Goal: Task Accomplishment & Management: Use online tool/utility

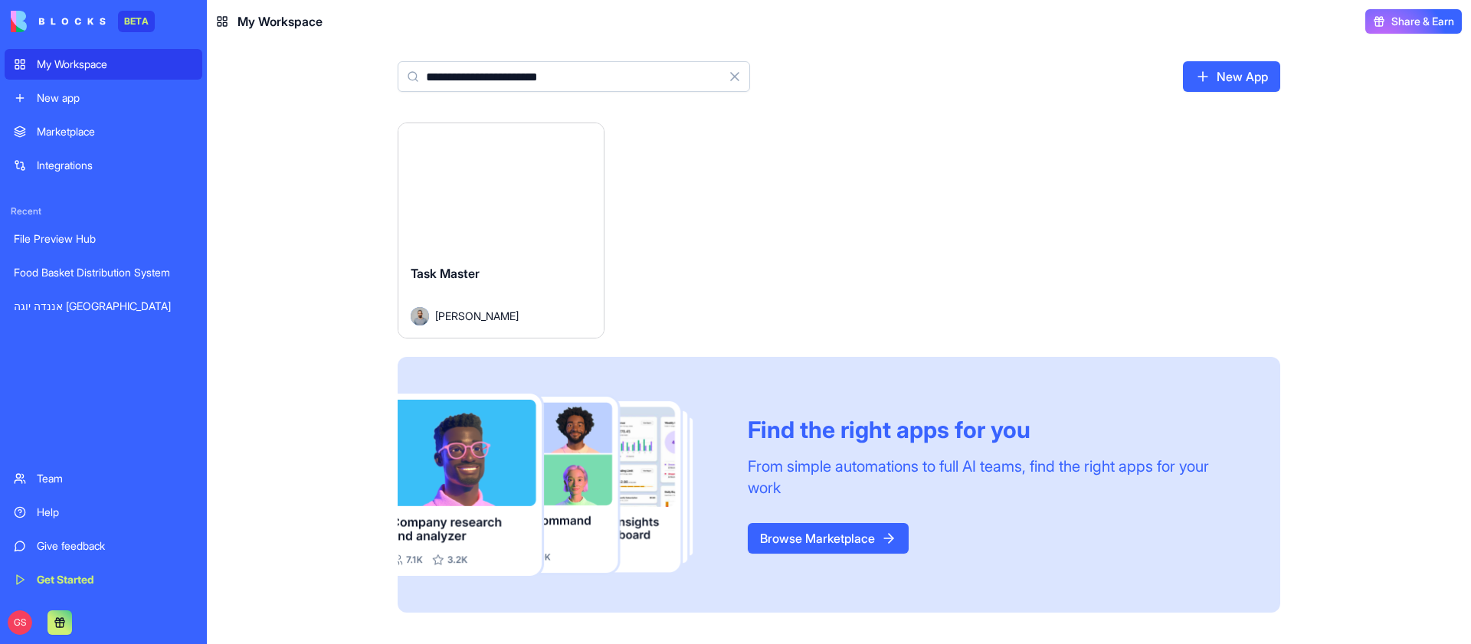
type input "**********"
click at [493, 192] on button "Launch" at bounding box center [501, 187] width 115 height 31
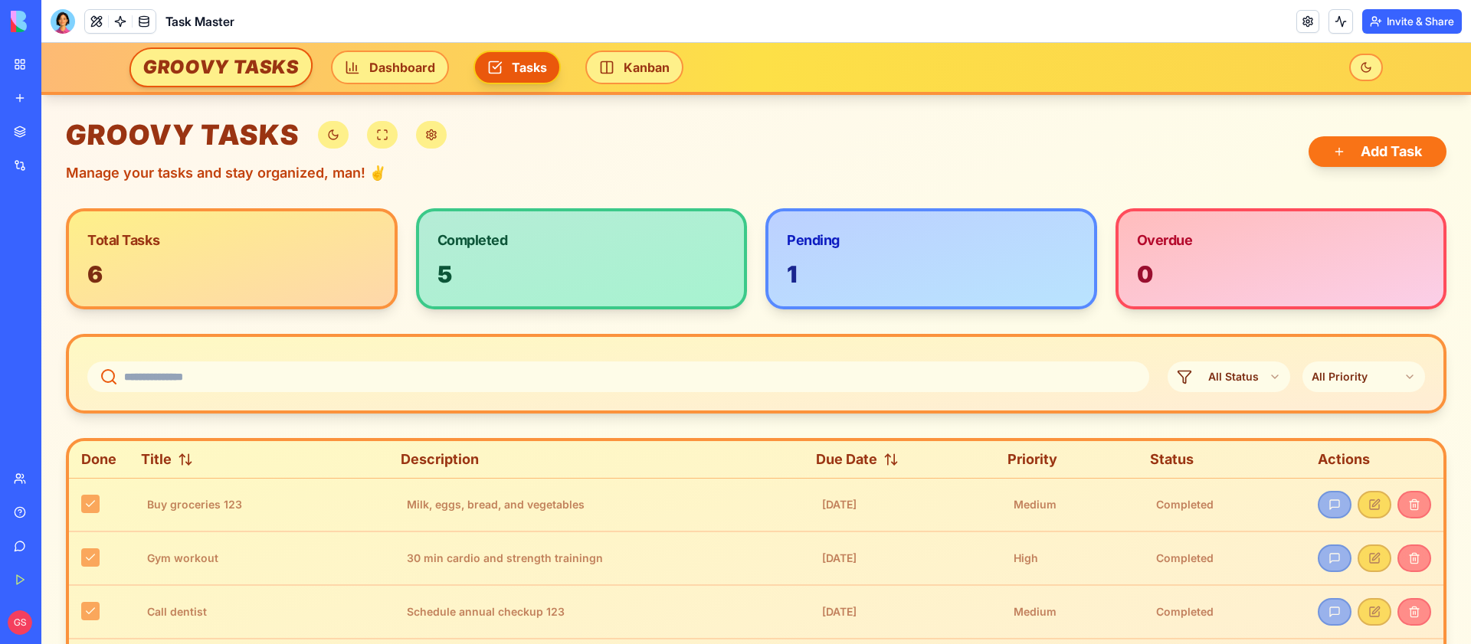
click at [53, 15] on div at bounding box center [63, 21] width 25 height 25
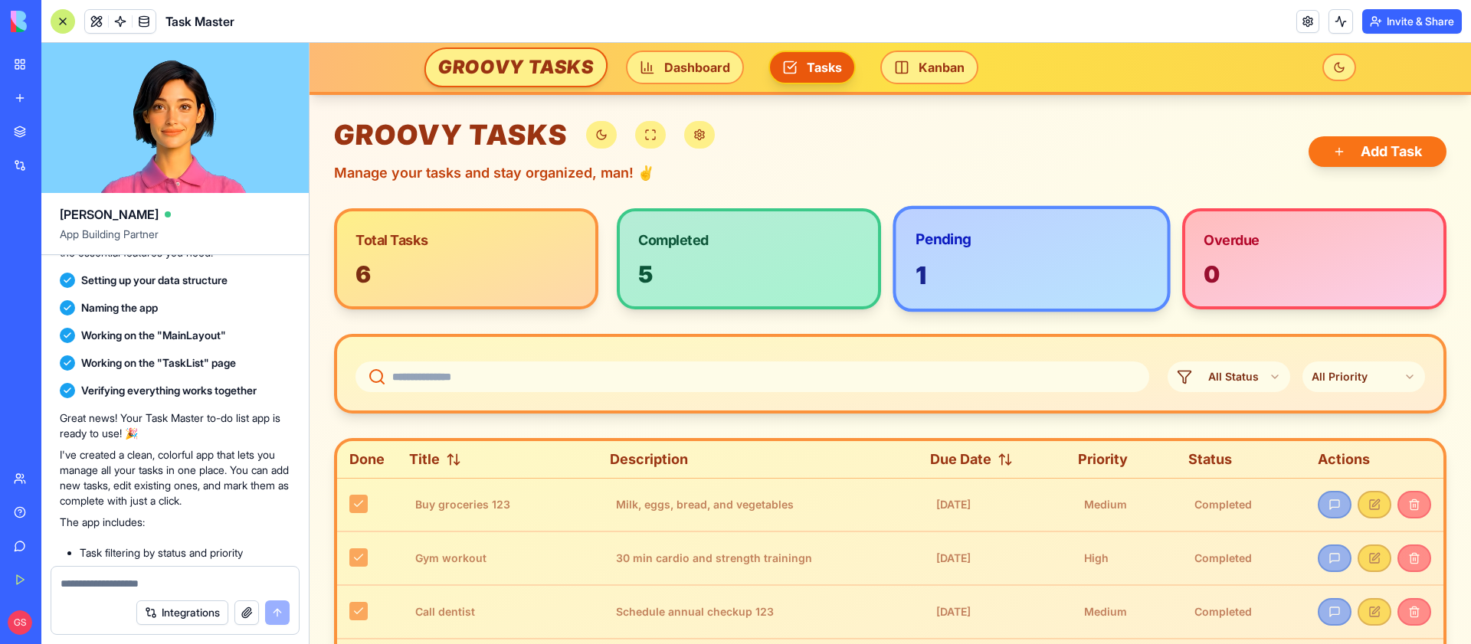
click at [989, 270] on div "1" at bounding box center [1032, 275] width 232 height 29
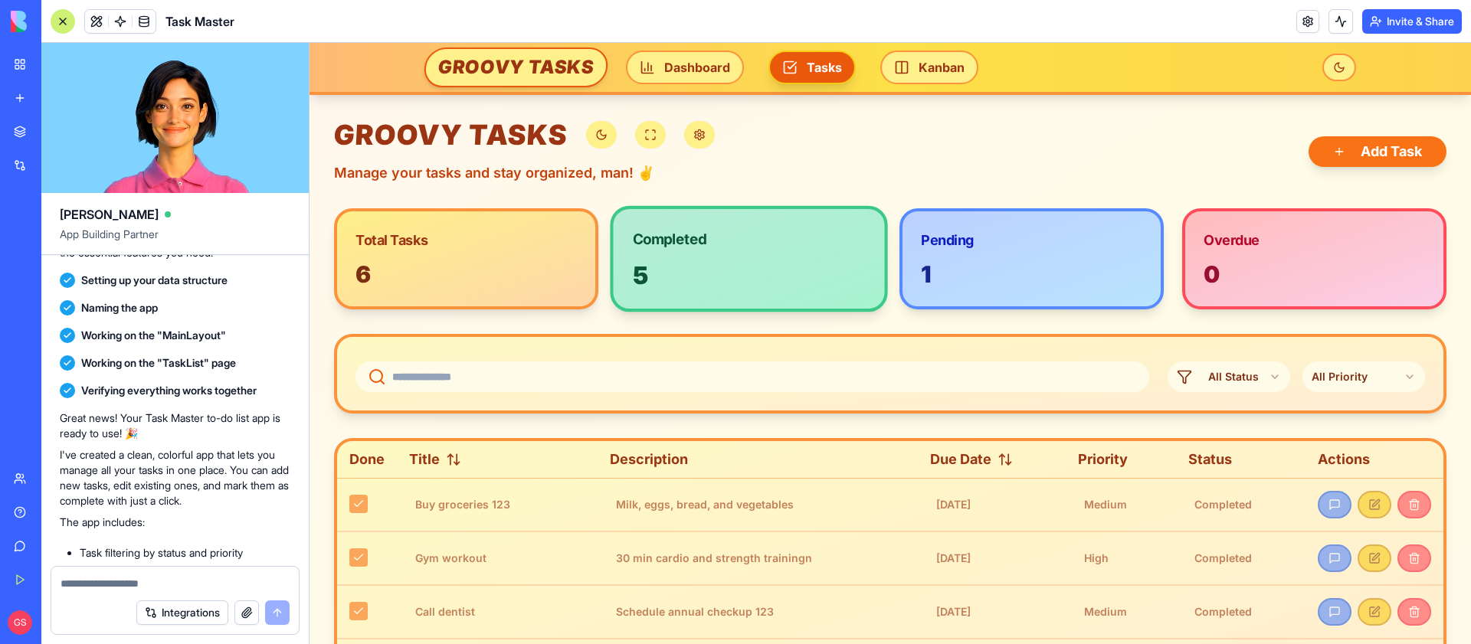
click at [757, 261] on div "5" at bounding box center [749, 275] width 232 height 29
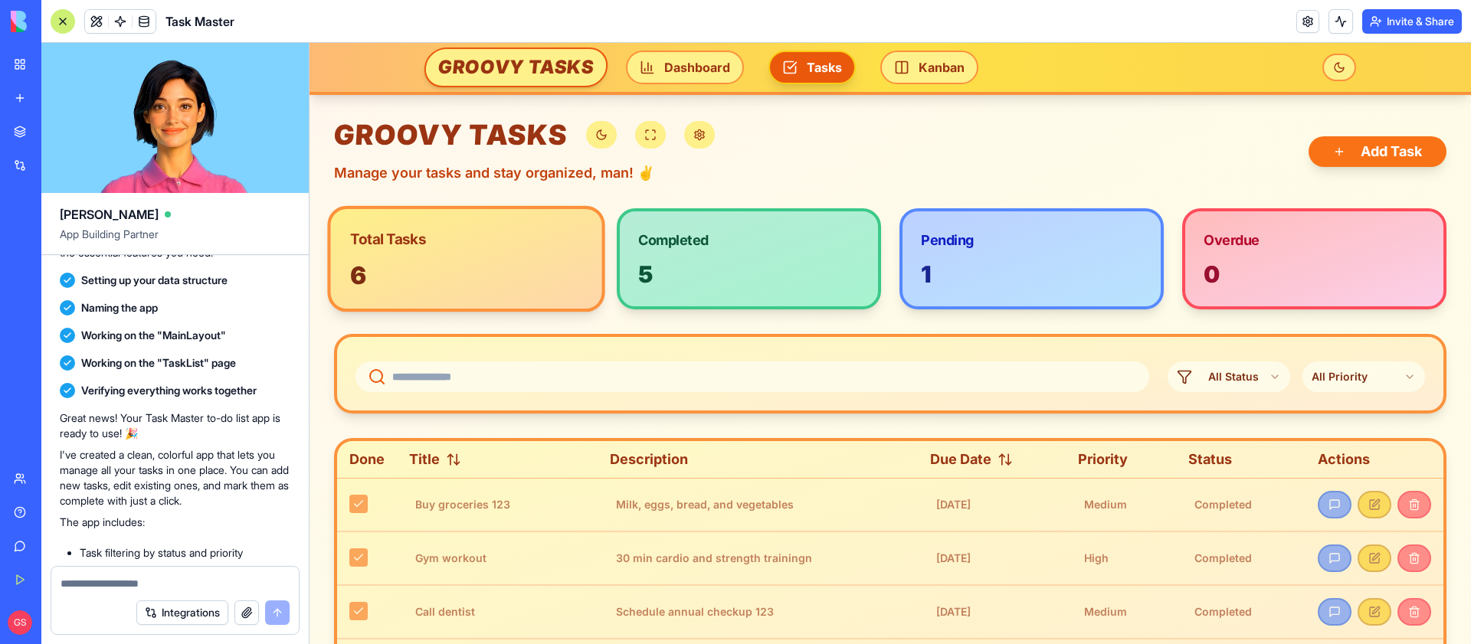
click at [556, 261] on div "6" at bounding box center [466, 275] width 232 height 29
click at [933, 380] on input at bounding box center [753, 377] width 794 height 31
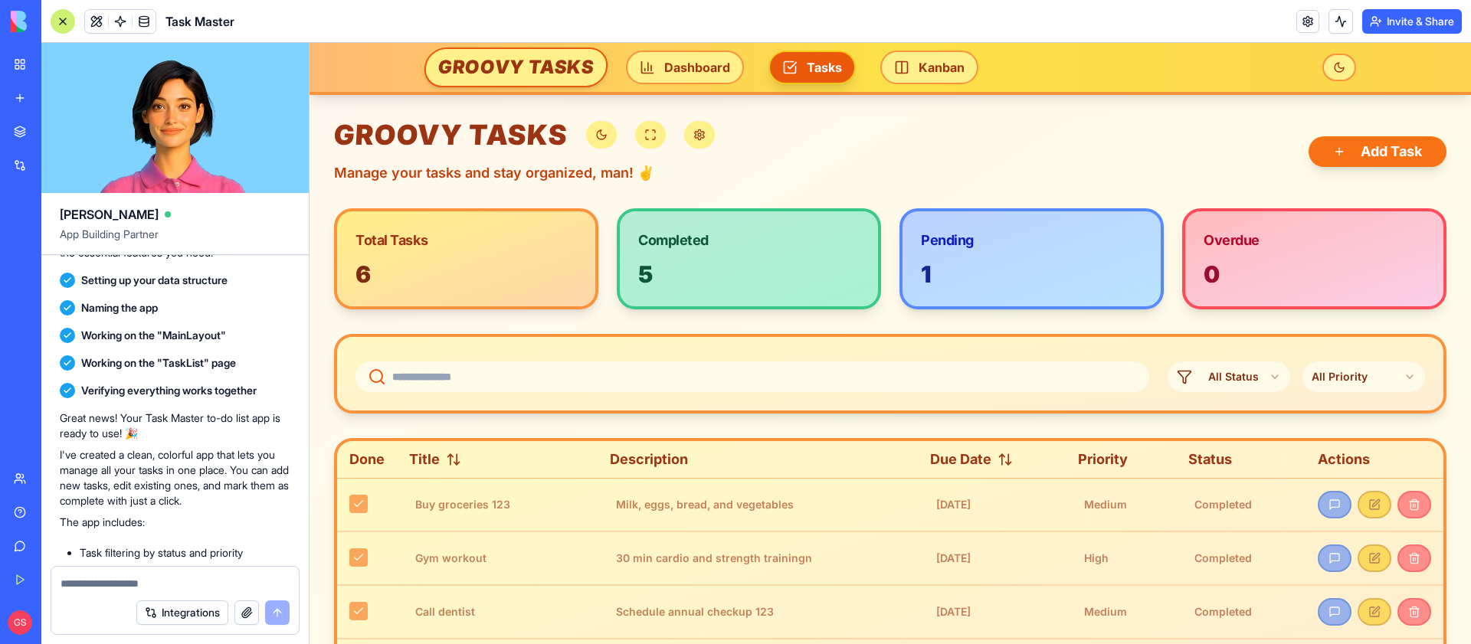
click at [375, 375] on icon at bounding box center [377, 377] width 18 height 18
click at [453, 379] on input at bounding box center [753, 377] width 794 height 31
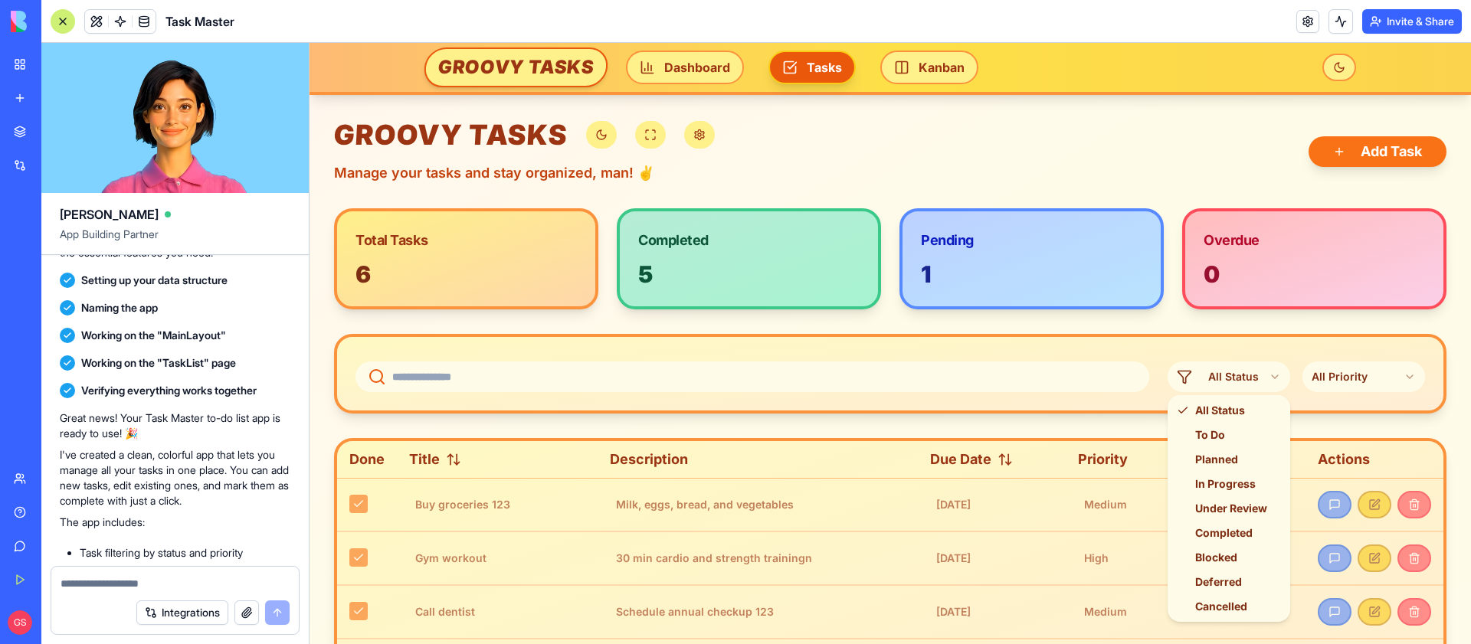
click at [1264, 376] on html "GROOVY TASKS Dashboard Tasks Kanban GROOVY TASKS Manage your tasks and stay org…" at bounding box center [891, 485] width 1162 height 885
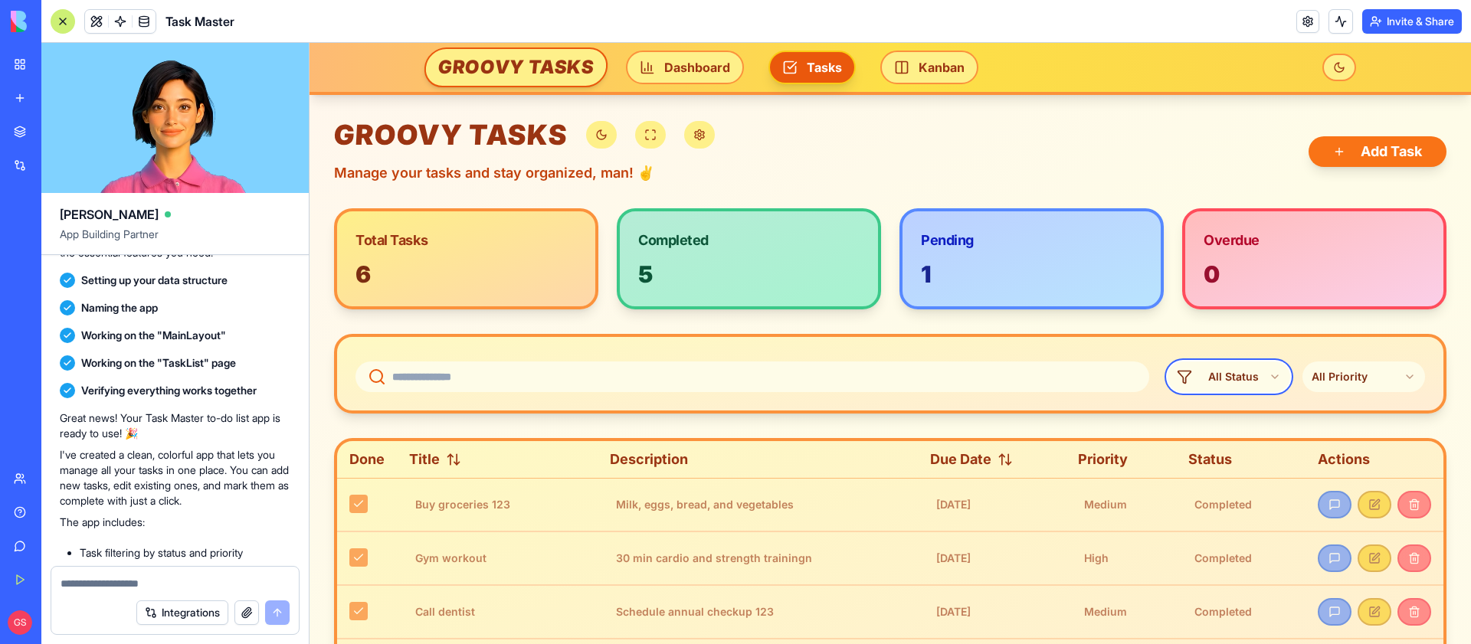
click at [1398, 372] on html "GROOVY TASKS Dashboard Tasks Kanban GROOVY TASKS Manage your tasks and stay org…" at bounding box center [891, 485] width 1162 height 885
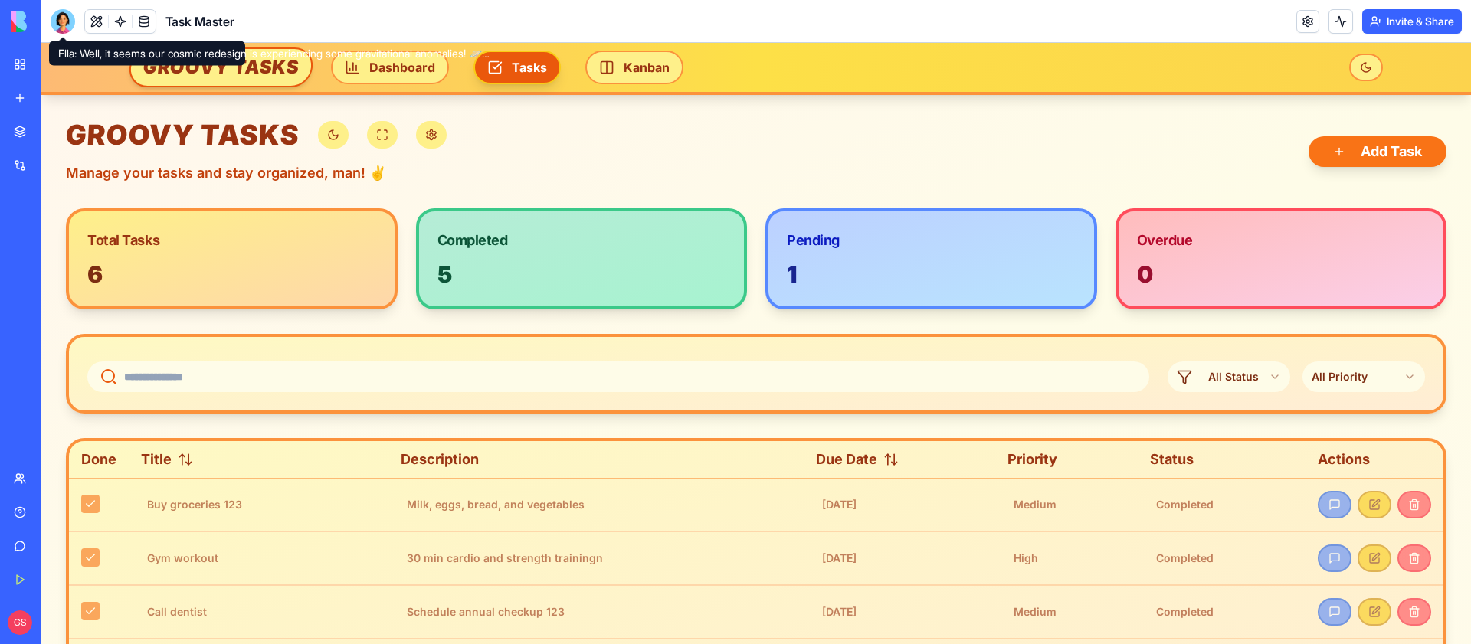
click at [69, 21] on div at bounding box center [63, 21] width 25 height 25
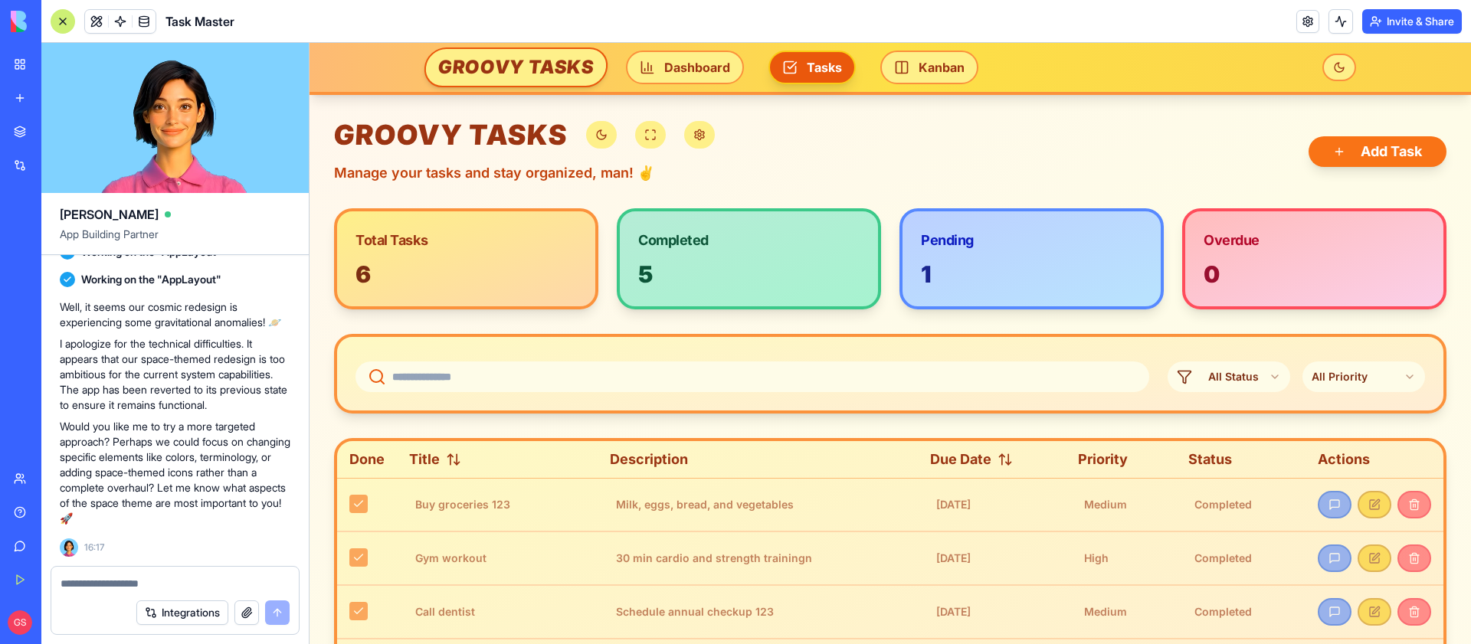
click at [69, 21] on div at bounding box center [63, 21] width 25 height 25
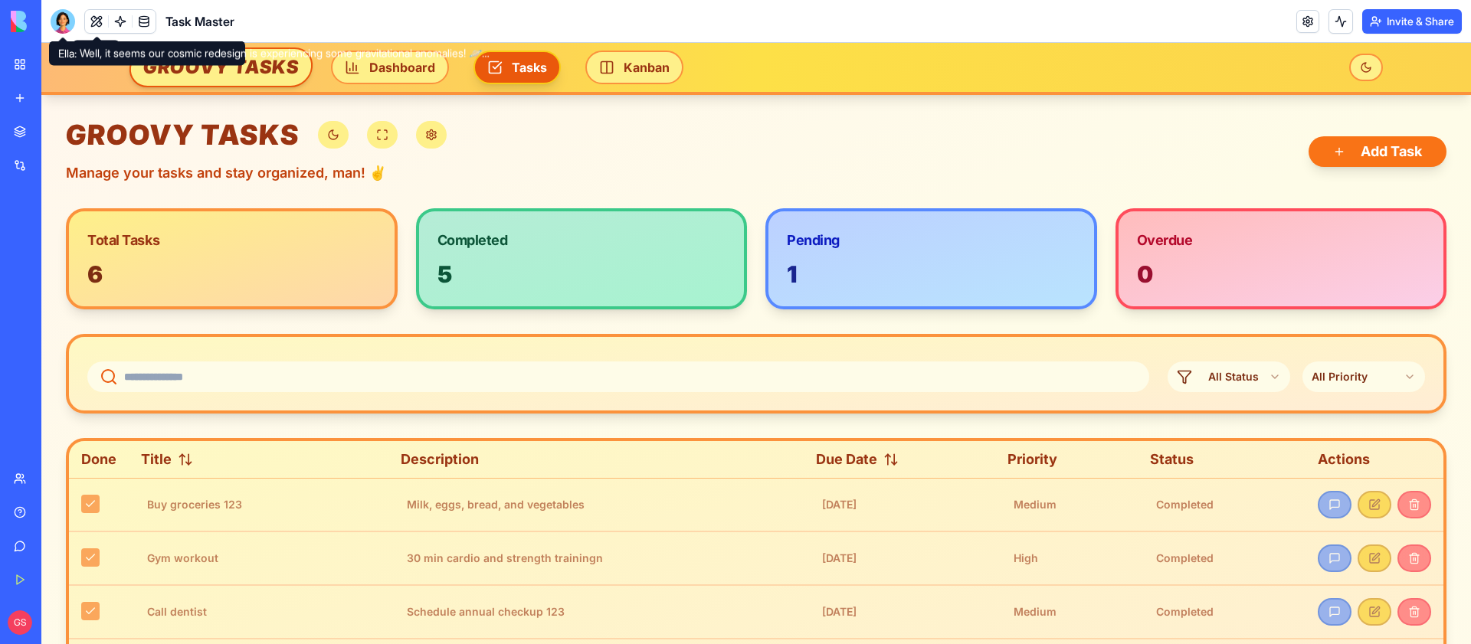
click at [61, 20] on div at bounding box center [63, 21] width 25 height 25
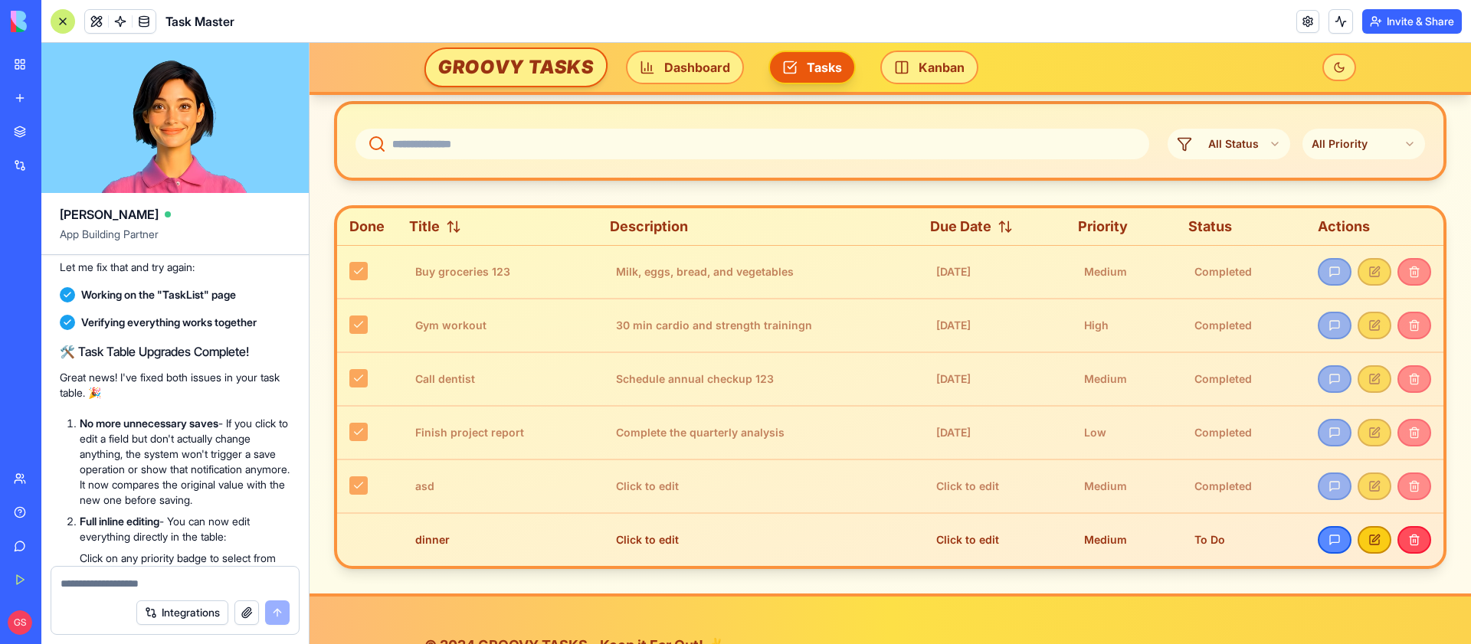
scroll to position [280, 0]
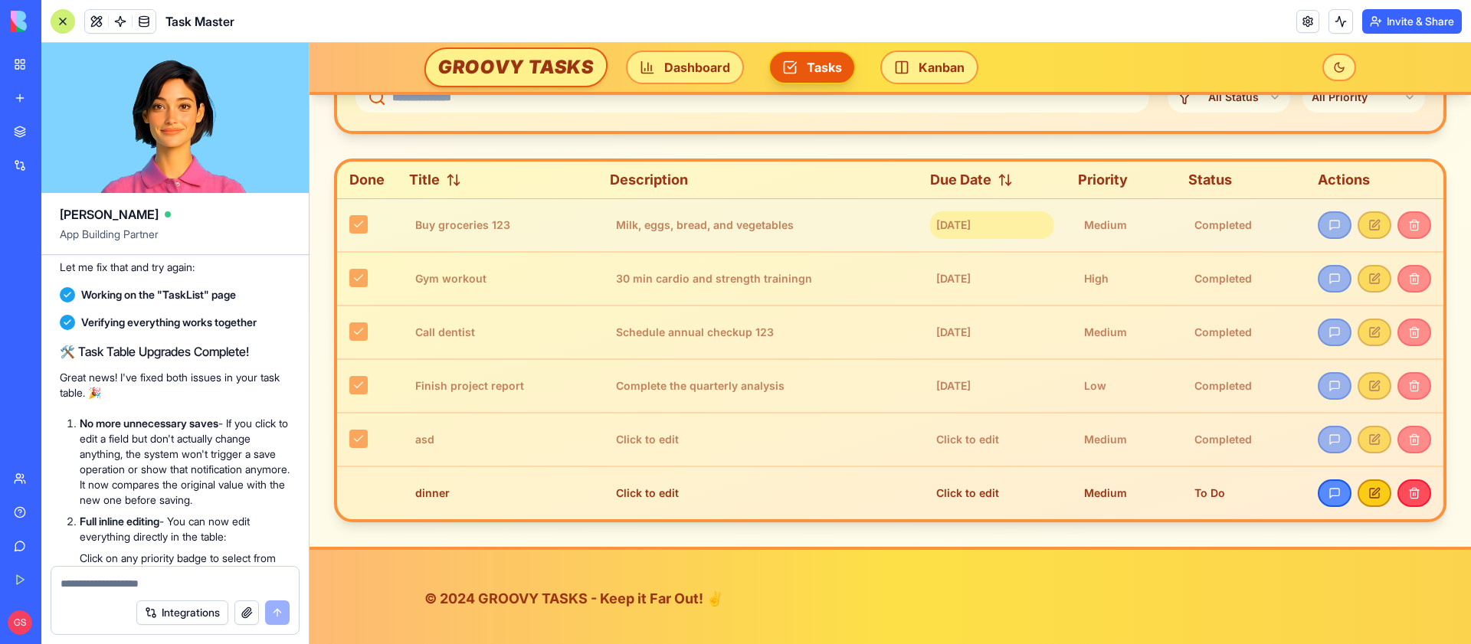
click at [971, 223] on div "[DATE]" at bounding box center [991, 225] width 123 height 28
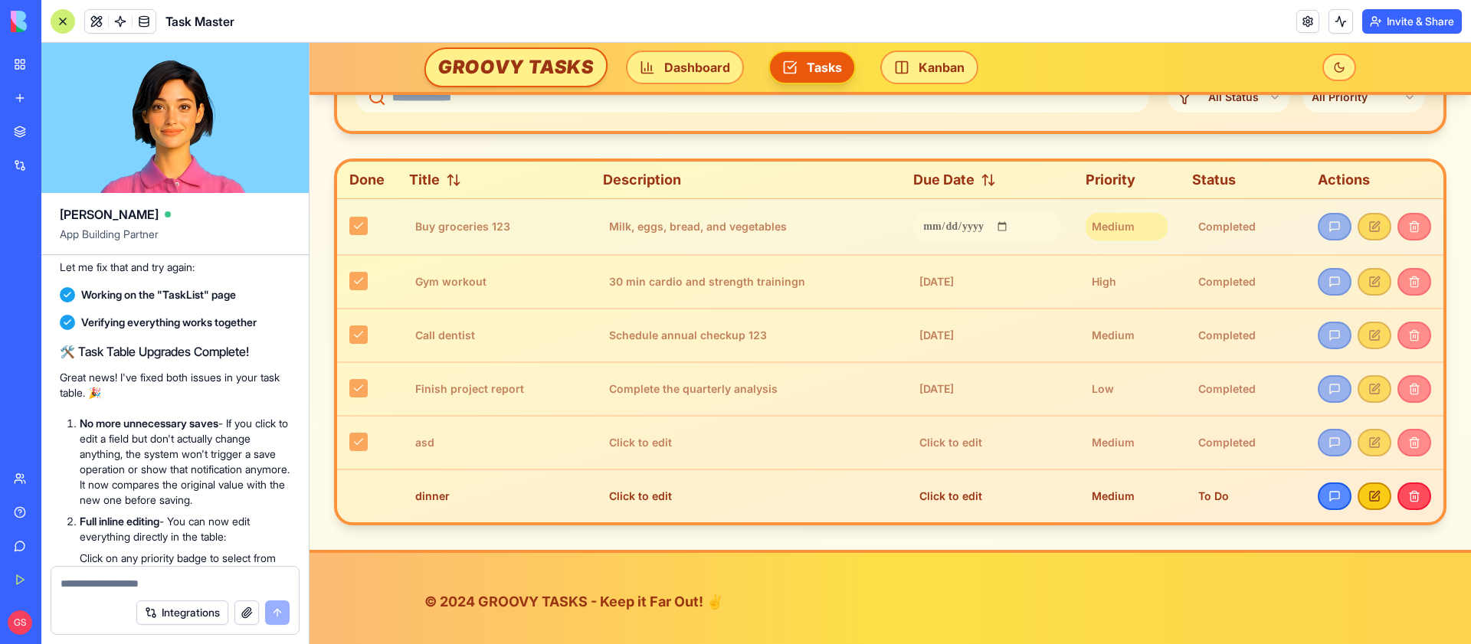
click at [1121, 222] on div "Medium" at bounding box center [1127, 227] width 82 height 28
click at [1151, 223] on html "GROOVY TASKS Dashboard Tasks Kanban GROOVY TASKS Manage your tasks and stay org…" at bounding box center [891, 207] width 1162 height 888
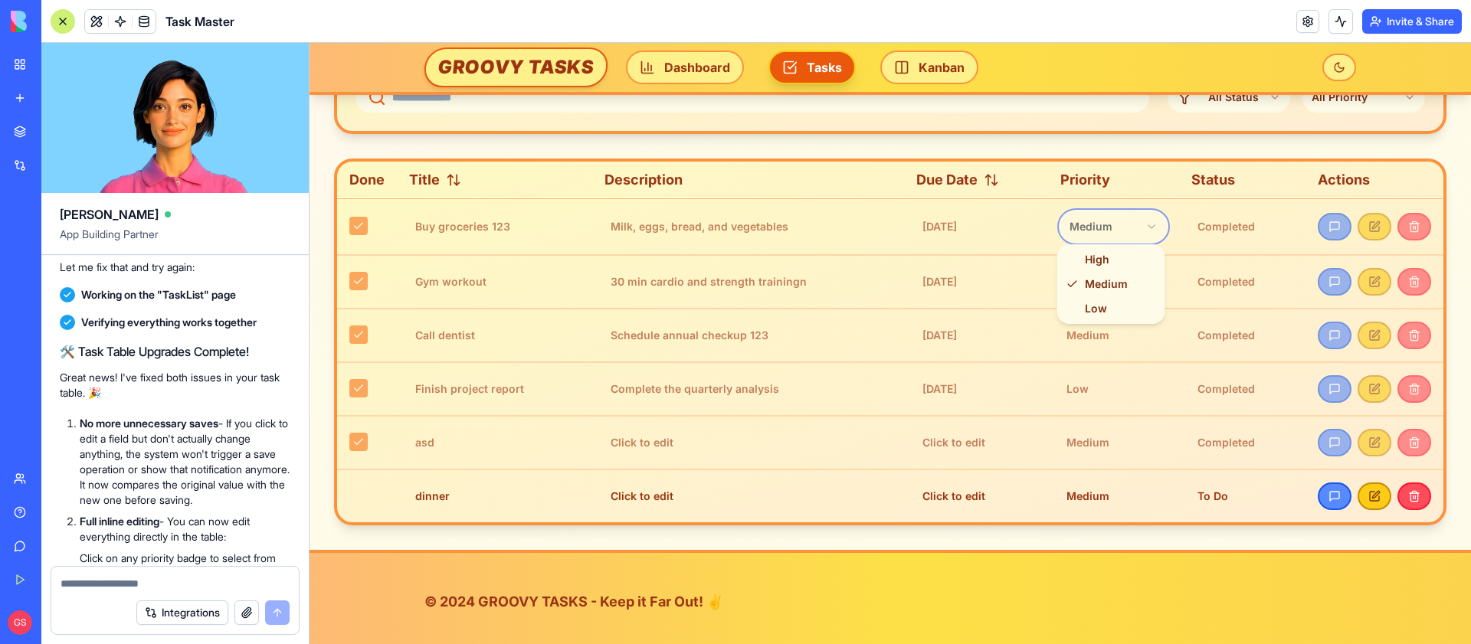
click at [1241, 218] on html "GROOVY TASKS Dashboard Tasks Kanban GROOVY TASKS Manage your tasks and stay org…" at bounding box center [891, 207] width 1162 height 888
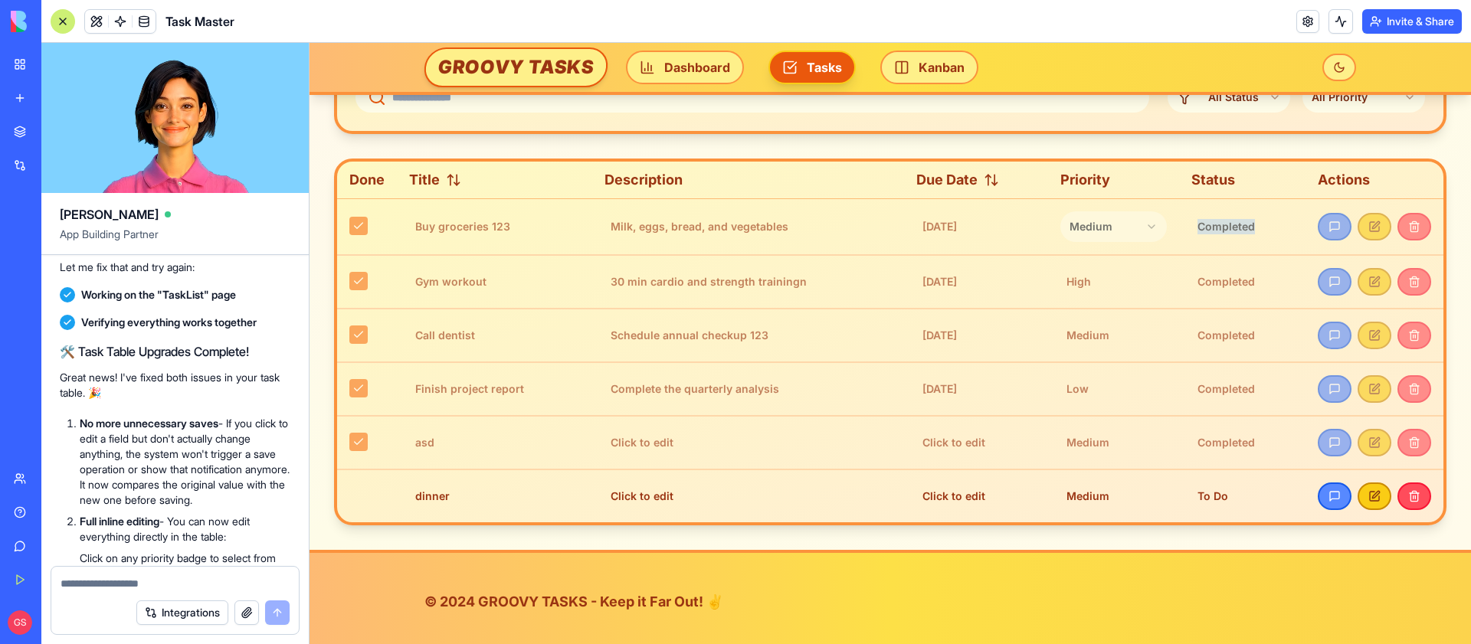
click at [1241, 218] on div "Completed" at bounding box center [1242, 227] width 102 height 28
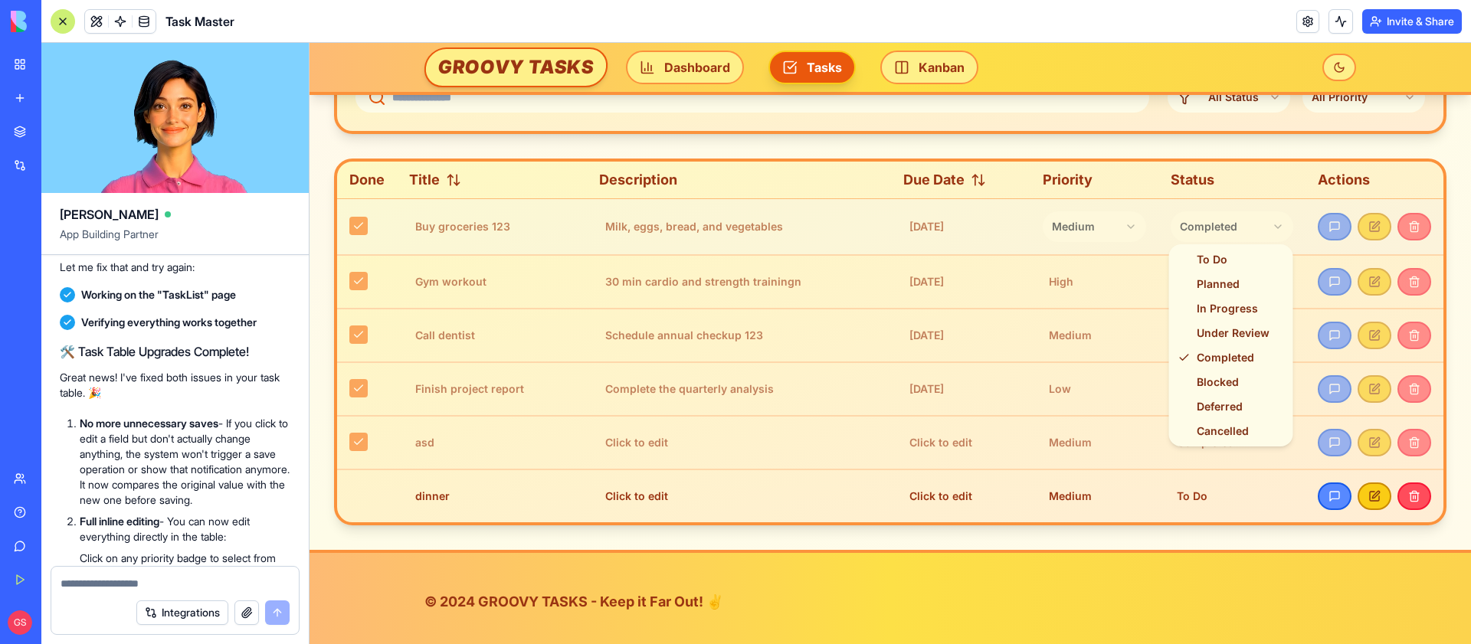
click at [1252, 228] on html "GROOVY TASKS Dashboard Tasks Kanban GROOVY TASKS Manage your tasks and stay org…" at bounding box center [891, 207] width 1162 height 888
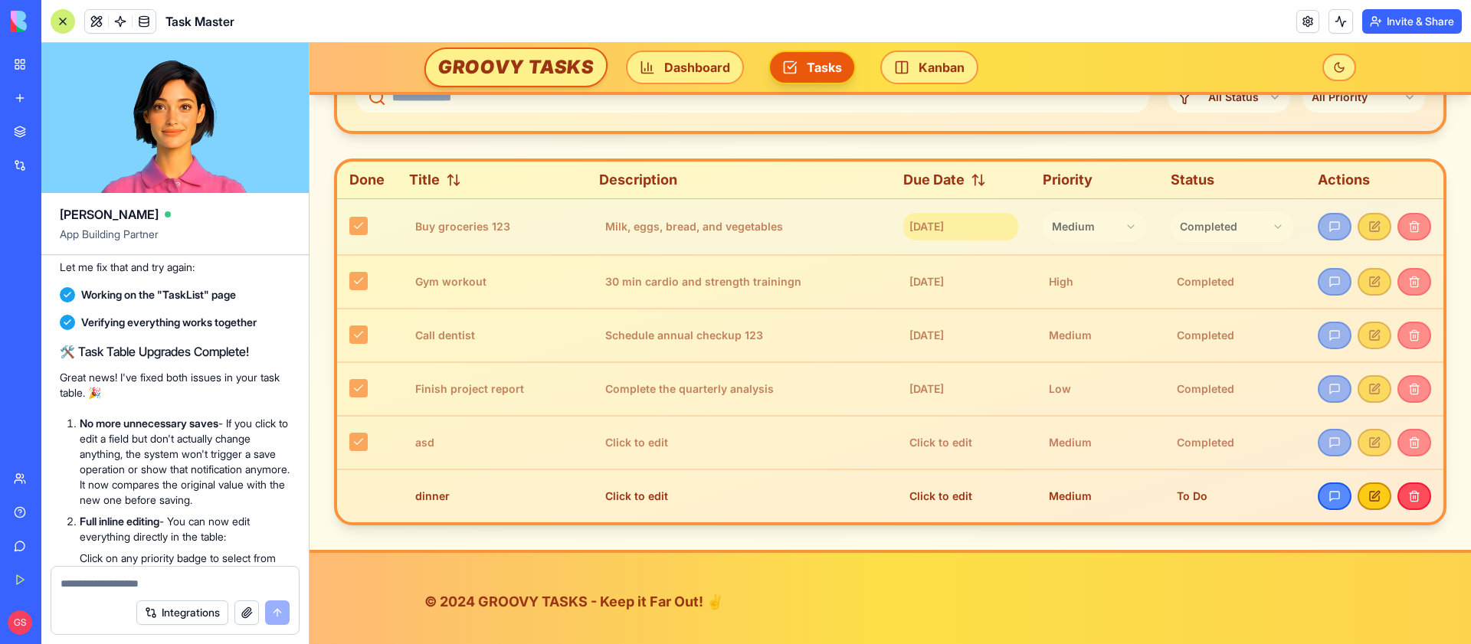
click at [944, 223] on div "[DATE]" at bounding box center [961, 227] width 116 height 28
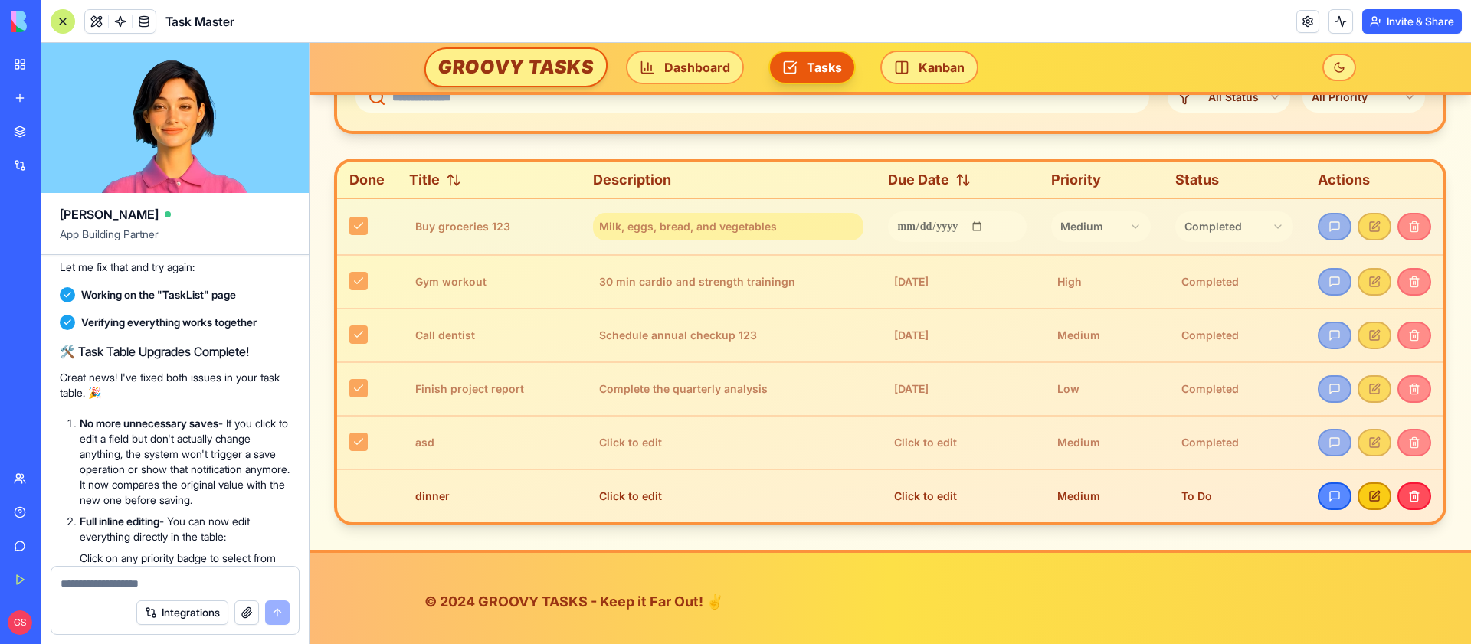
click at [688, 231] on div "Milk, eggs, bread, and vegetables" at bounding box center [728, 227] width 270 height 28
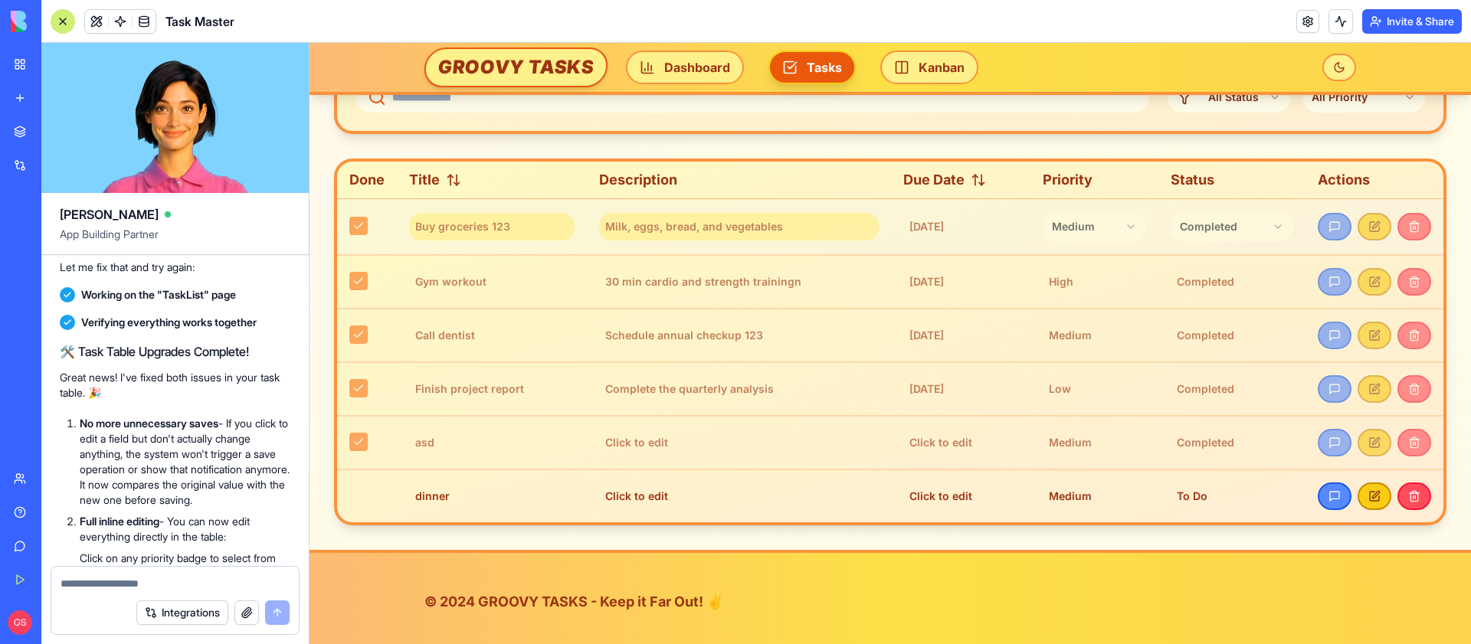
click at [470, 231] on div "Buy groceries 123" at bounding box center [492, 227] width 166 height 28
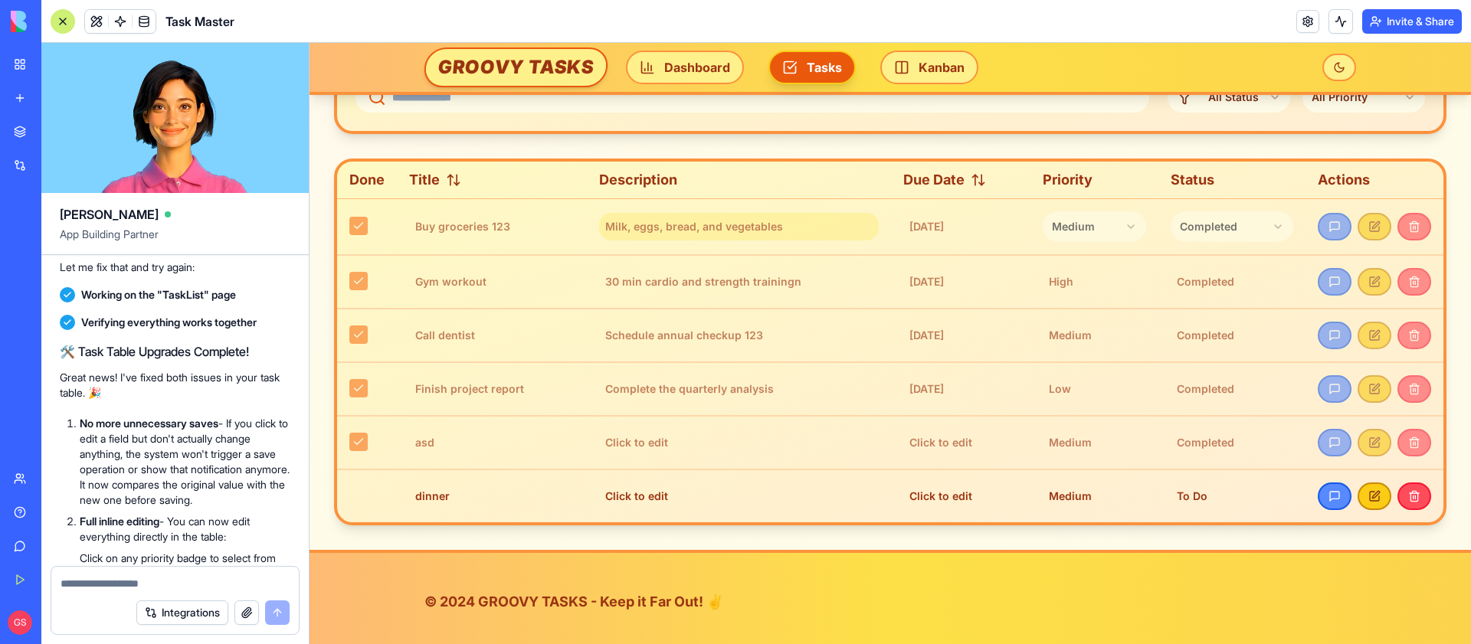
drag, startPoint x: 64, startPoint y: 362, endPoint x: 151, endPoint y: 437, distance: 114.1
click at [148, 180] on div "In the tasks table: 1. When getting into editting a text field but not changing…" at bounding box center [175, 135] width 231 height 89
copy span "In the tasks table: 1. When getting into editting a text field but not changing…"
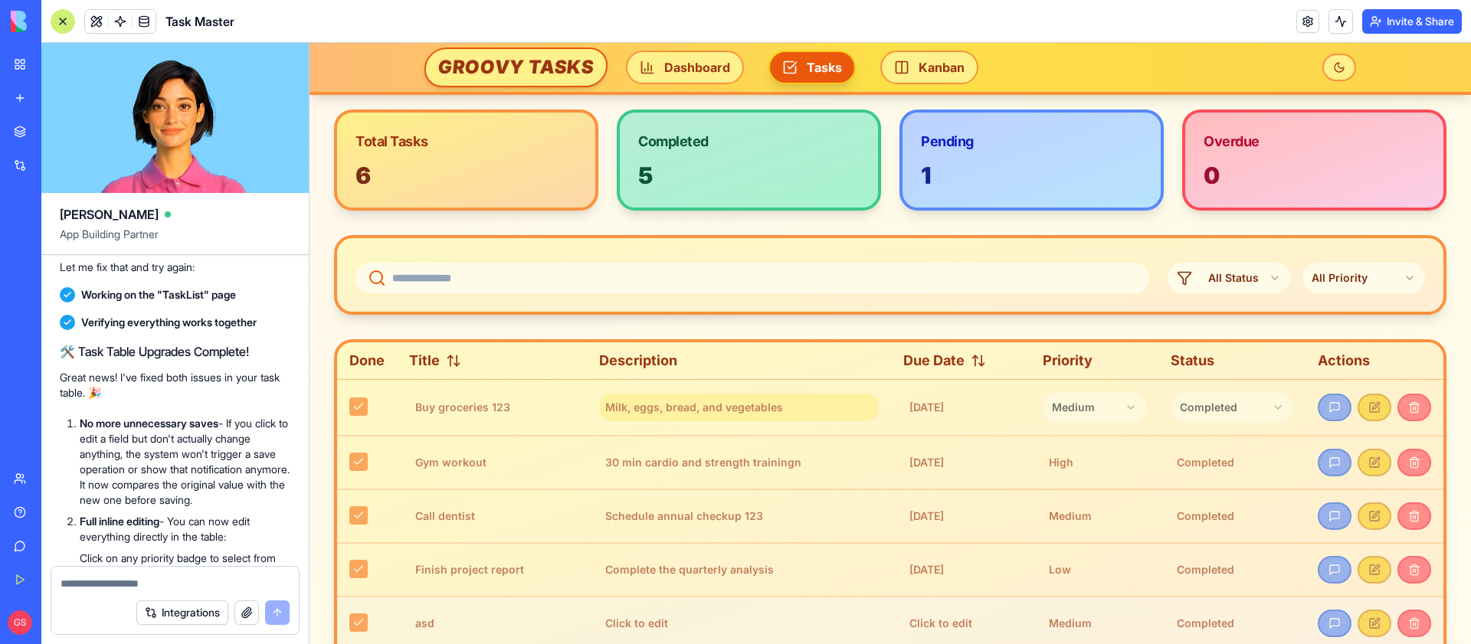
scroll to position [0, 0]
